Goal: Information Seeking & Learning: Compare options

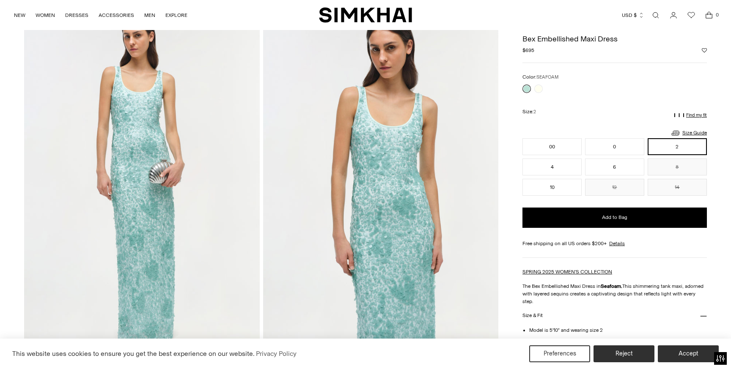
scroll to position [34, 0]
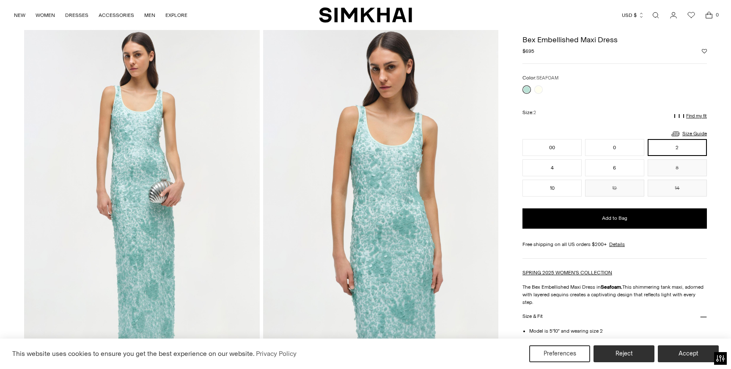
click at [542, 92] on div at bounding box center [533, 90] width 24 height 12
click at [540, 89] on link at bounding box center [538, 89] width 8 height 8
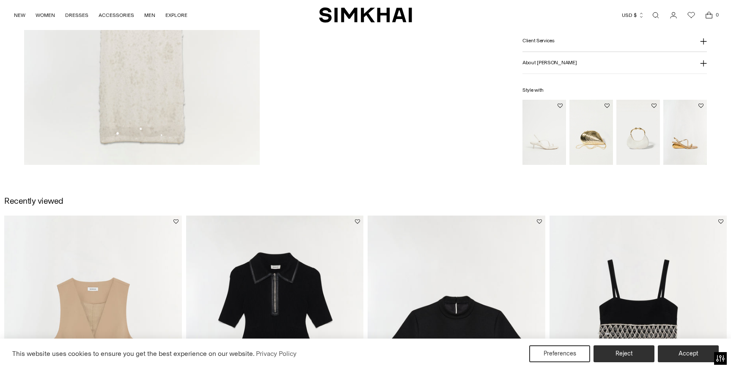
scroll to position [1495, 0]
